Goal: Contribute content

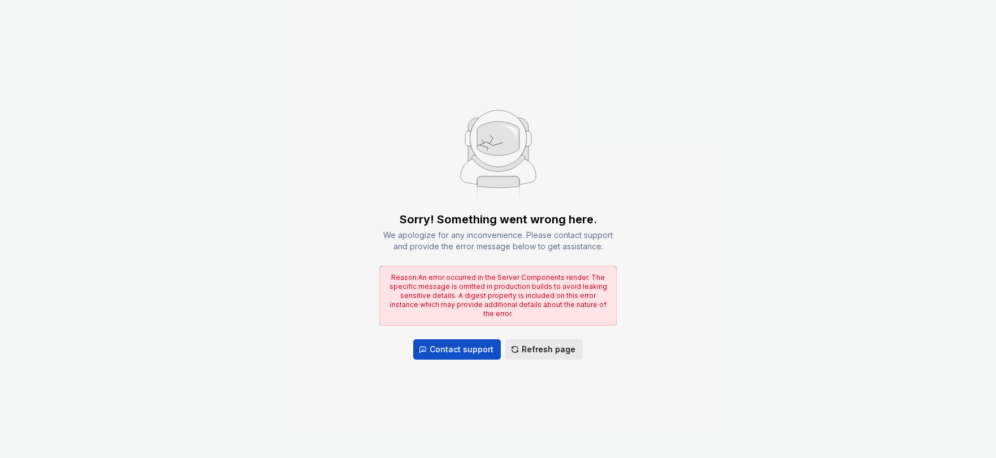
click at [576, 347] on button "Refresh page" at bounding box center [544, 349] width 77 height 20
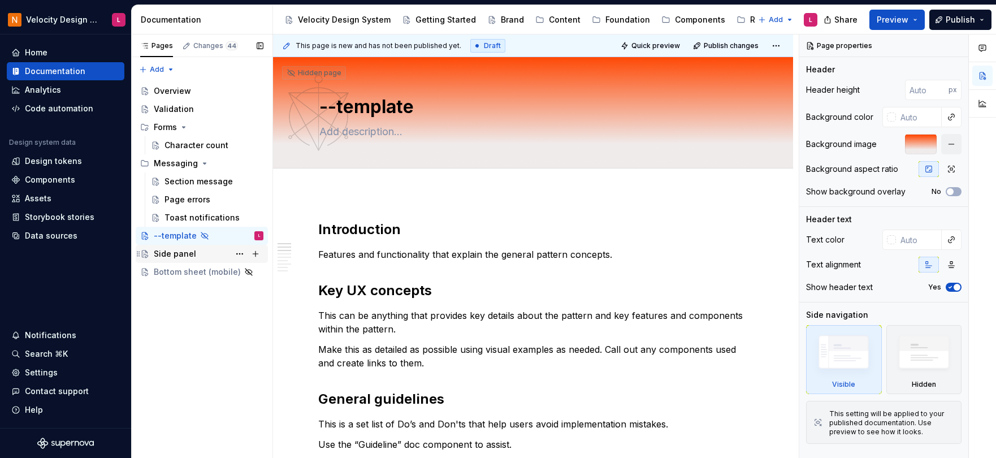
click at [182, 254] on div "Side panel" at bounding box center [175, 253] width 42 height 11
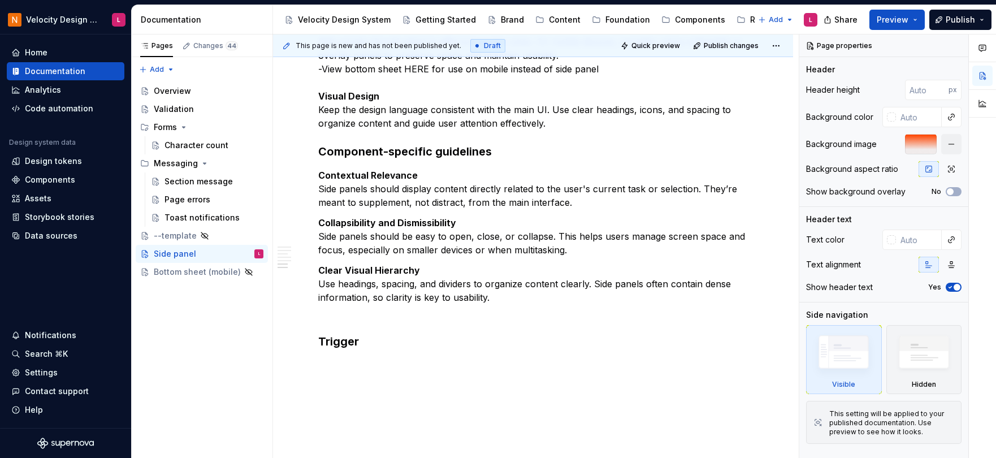
scroll to position [3151, 0]
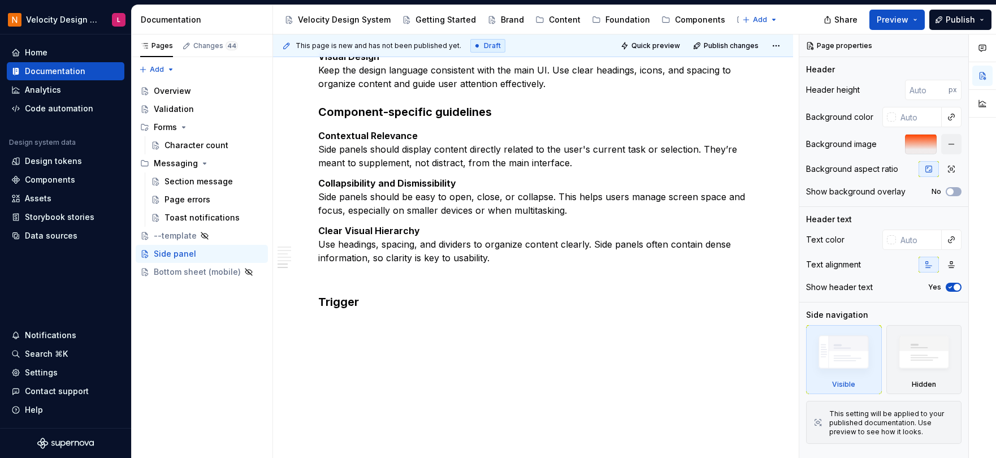
type textarea "*"
